Goal: Find specific page/section: Find specific page/section

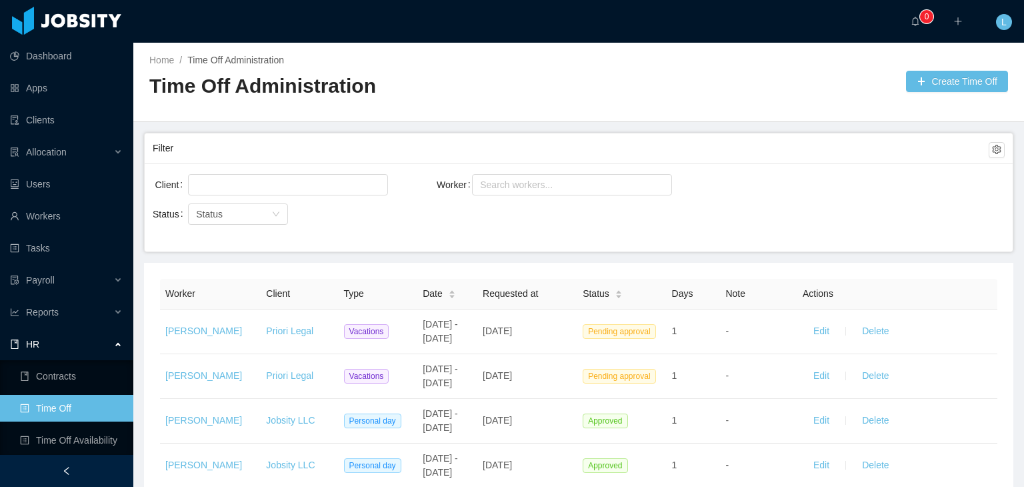
scroll to position [33, 0]
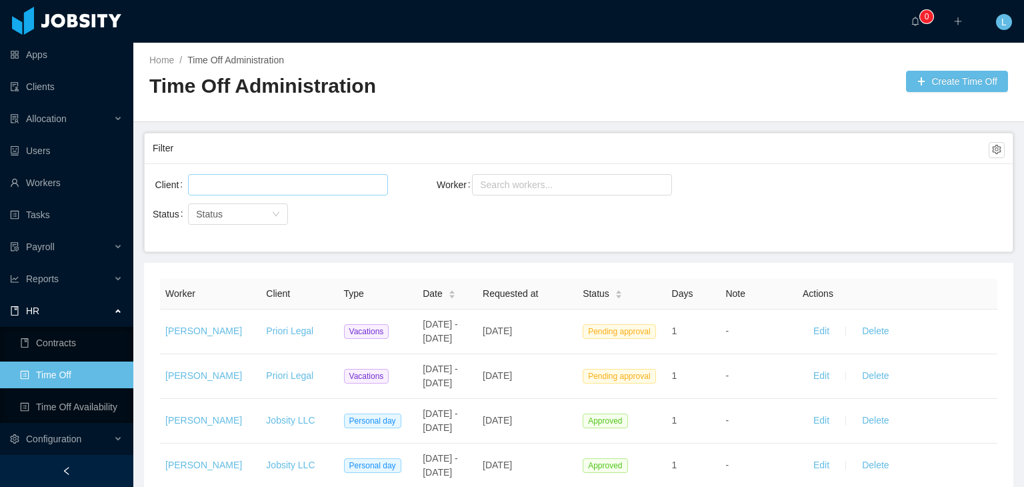
click at [335, 181] on div at bounding box center [286, 185] width 188 height 20
click at [500, 175] on div "Search workers..." at bounding box center [567, 185] width 182 height 20
type input "**********"
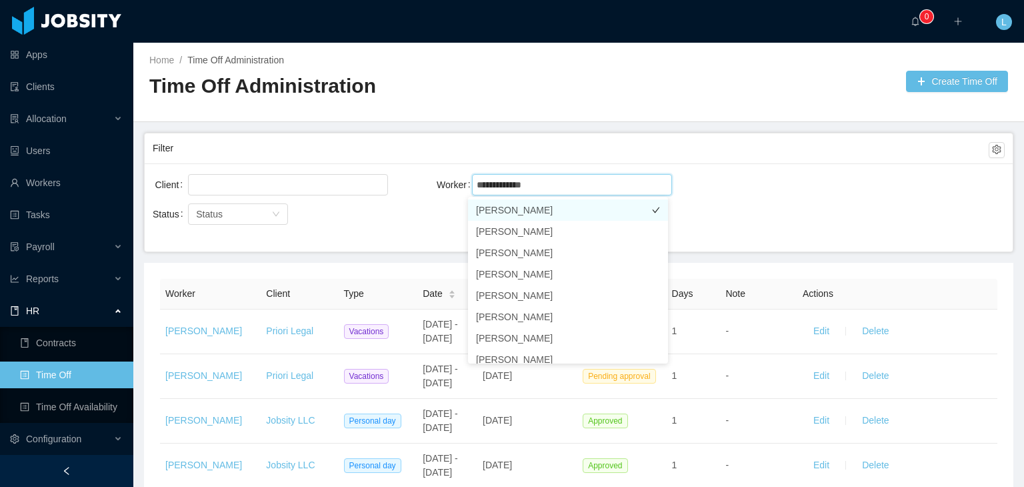
click at [512, 209] on li "[PERSON_NAME]" at bounding box center [568, 209] width 200 height 21
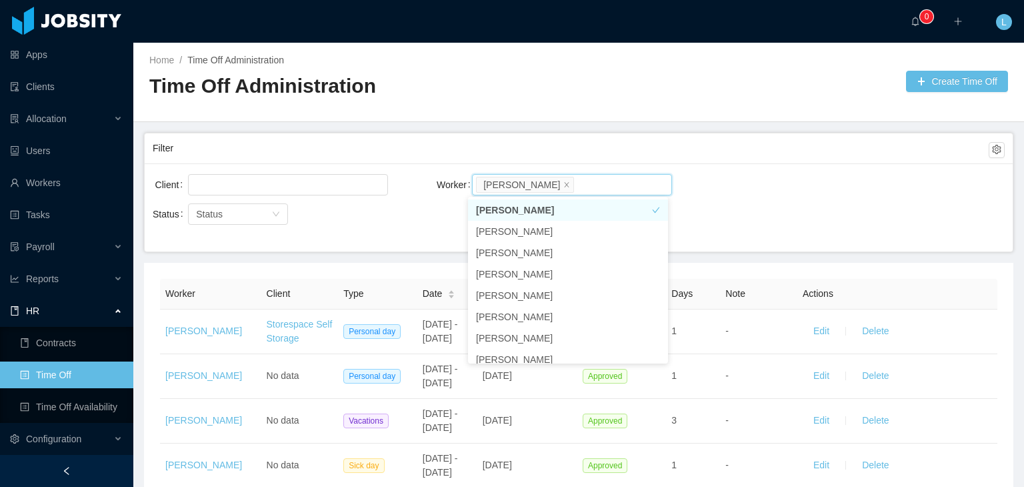
click at [739, 173] on div "Client Worker Search workers... [PERSON_NAME]" at bounding box center [579, 192] width 852 height 43
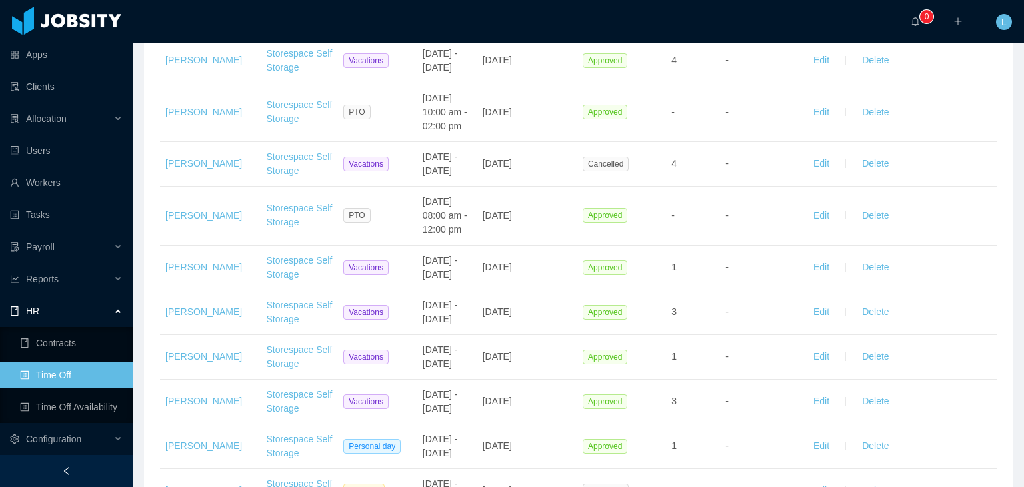
scroll to position [1504, 0]
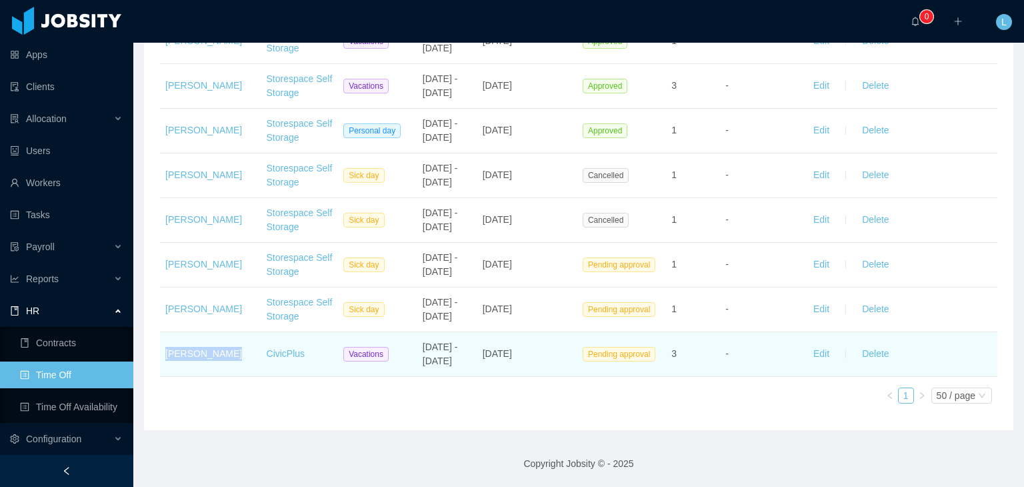
drag, startPoint x: 229, startPoint y: 343, endPoint x: 165, endPoint y: 345, distance: 64.0
click at [165, 345] on td "[PERSON_NAME]" at bounding box center [210, 354] width 101 height 45
copy link "[PERSON_NAME]"
